Goal: Transaction & Acquisition: Purchase product/service

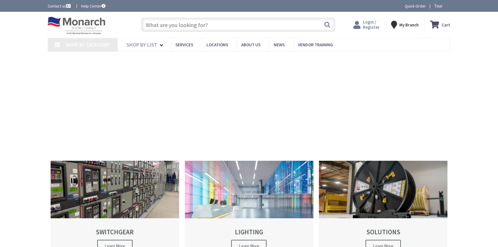
type input "[STREET_ADDRESS]"
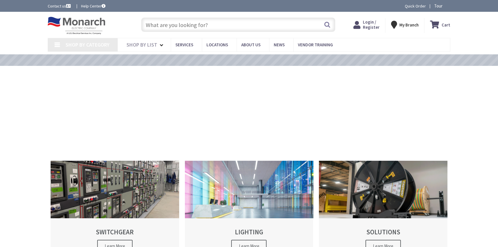
click at [376, 25] on span "Login / Register" at bounding box center [371, 24] width 17 height 11
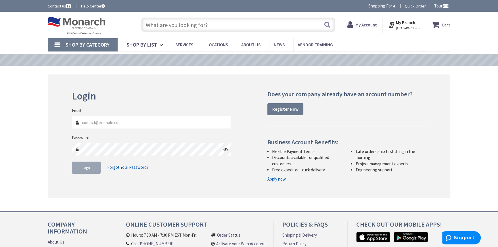
type input "[EMAIL_ADDRESS][DOMAIN_NAME]"
click at [123, 127] on input "[EMAIL_ADDRESS][DOMAIN_NAME]" at bounding box center [151, 122] width 159 height 13
click at [95, 162] on button "Login" at bounding box center [86, 168] width 29 height 12
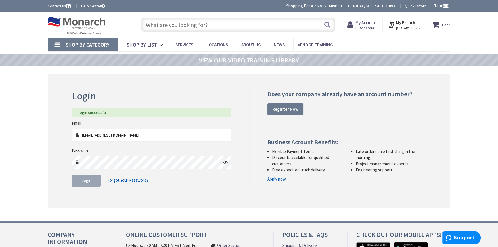
click at [198, 25] on input "text" at bounding box center [238, 25] width 194 height 14
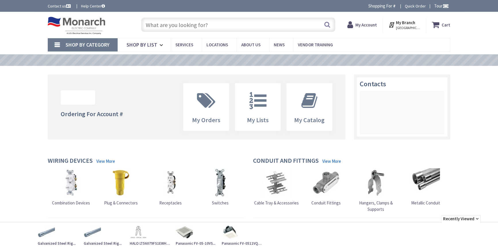
click at [199, 25] on input "text" at bounding box center [238, 25] width 194 height 14
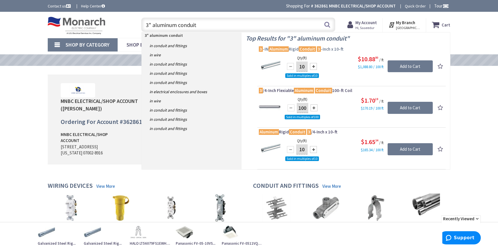
type input "3" aluminum conduit"
click at [323, 51] on span "3 -IN Aluminum Rigid Conduit 3 -Inch x 10-ft" at bounding box center [352, 49] width 186 height 6
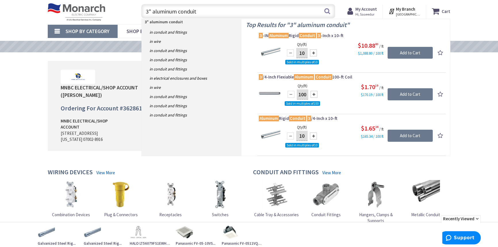
scroll to position [26, 0]
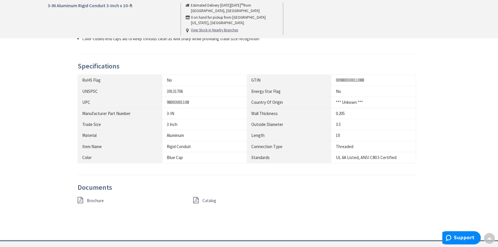
scroll to position [288, 0]
click at [91, 198] on span "Brochure" at bounding box center [95, 200] width 17 height 5
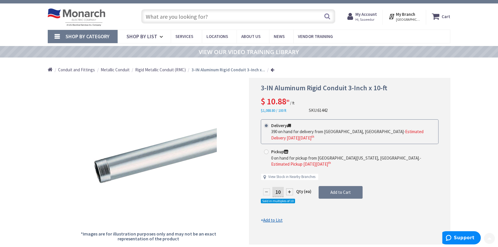
scroll to position [0, 0]
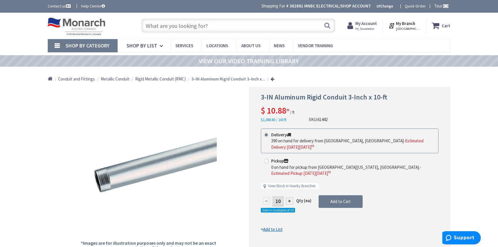
drag, startPoint x: 247, startPoint y: 106, endPoint x: 245, endPoint y: 101, distance: 5.2
drag, startPoint x: 247, startPoint y: 90, endPoint x: 246, endPoint y: 86, distance: 4.1
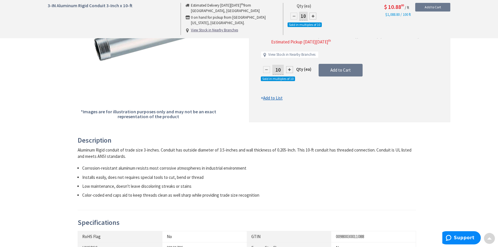
drag, startPoint x: 250, startPoint y: 87, endPoint x: 252, endPoint y: 119, distance: 31.7
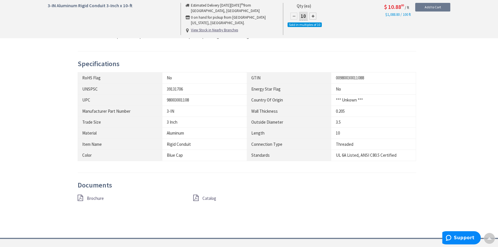
scroll to position [394, 0]
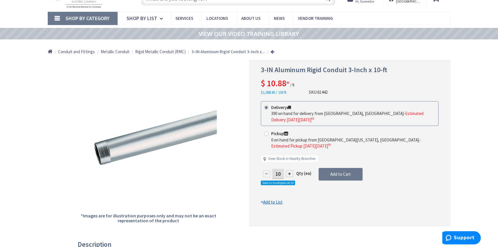
drag, startPoint x: 255, startPoint y: 120, endPoint x: 255, endPoint y: 112, distance: 7.8
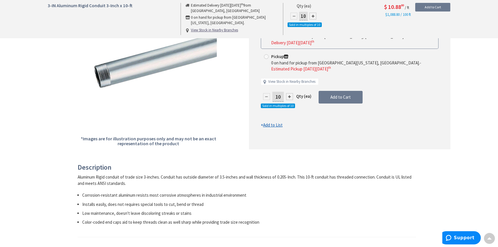
scroll to position [0, 0]
